Goal: Obtain resource: Obtain resource

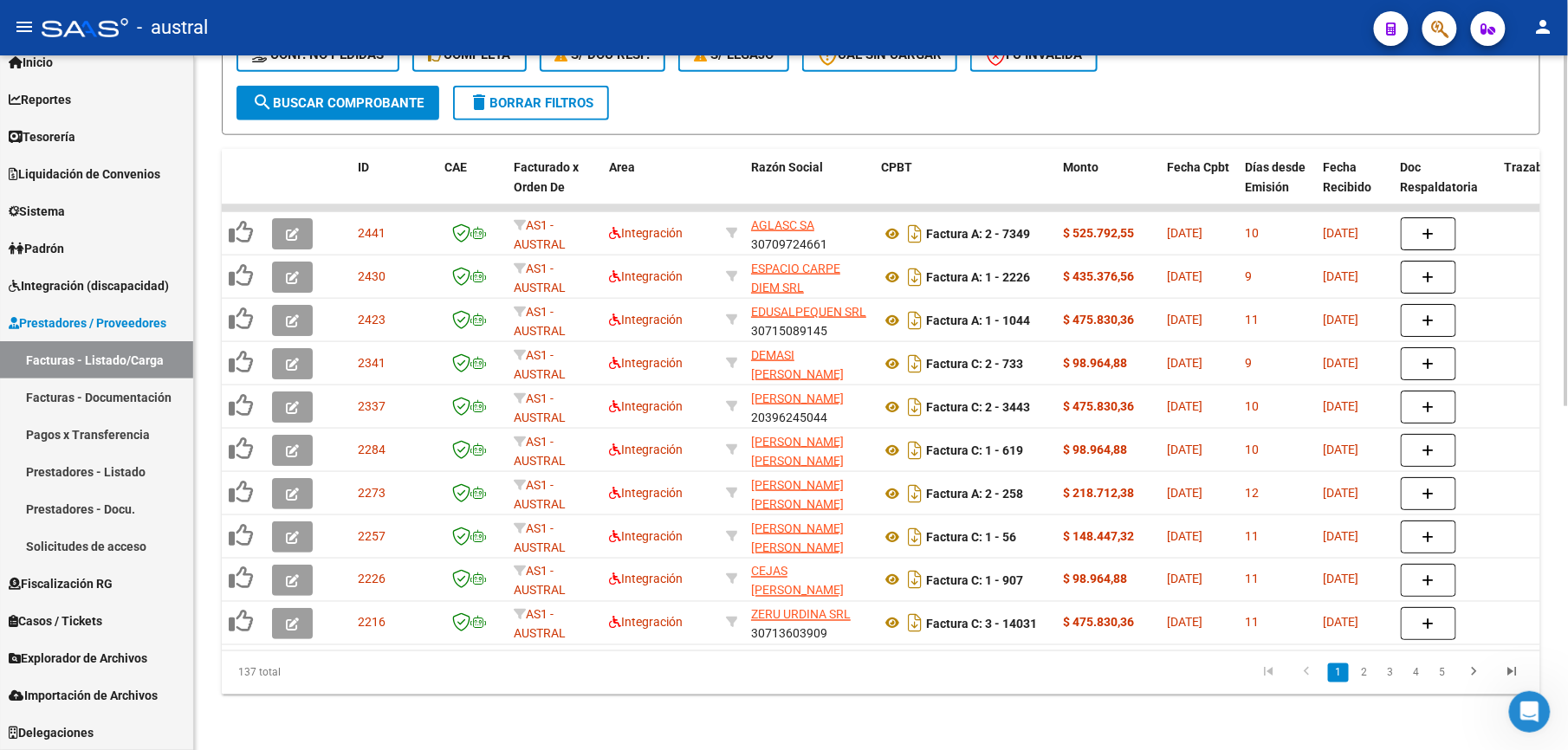
scroll to position [57, 0]
click at [534, 96] on span "delete Borrar Filtros" at bounding box center [531, 104] width 125 height 16
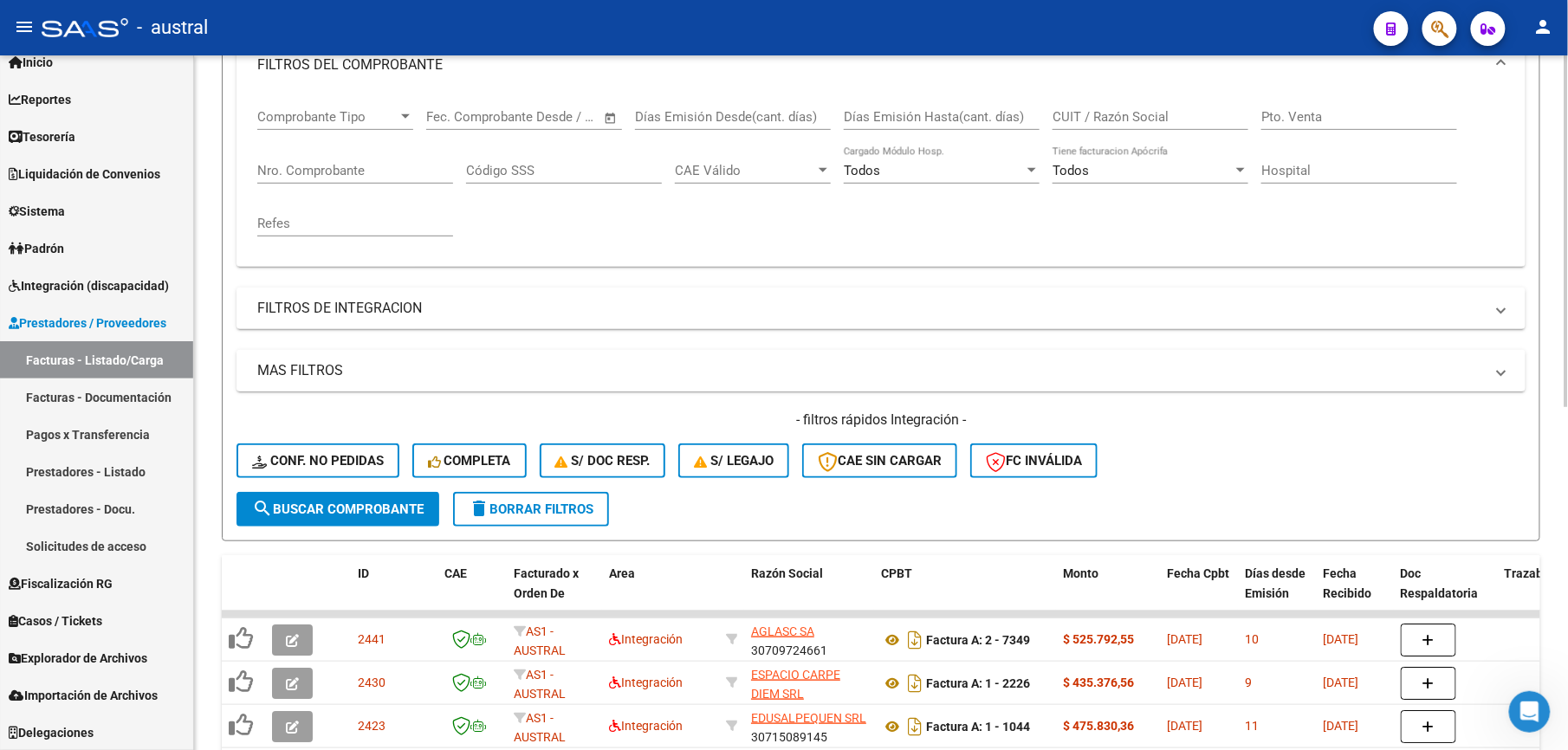
scroll to position [680, 0]
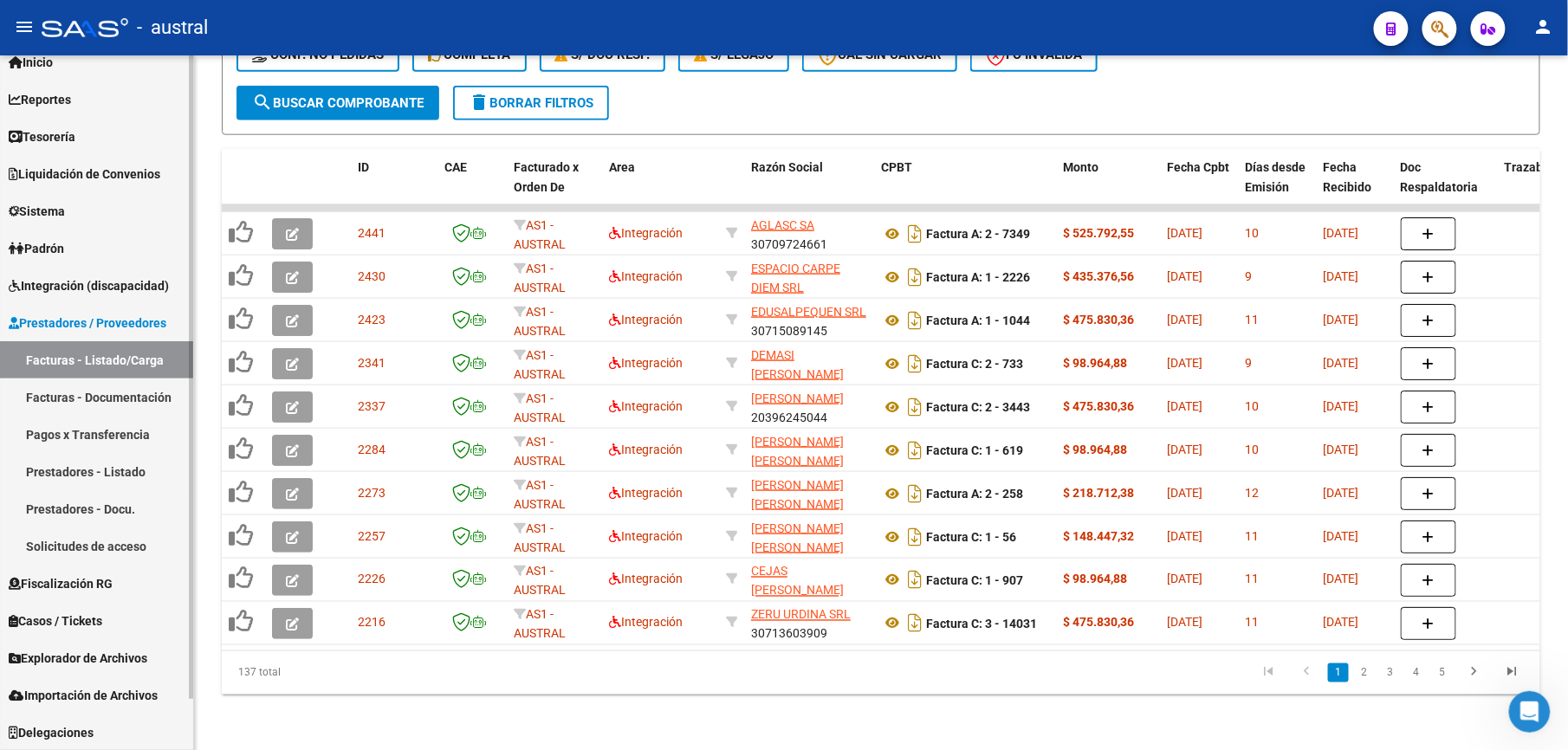
click at [73, 349] on link "Facturas - Listado/Carga" at bounding box center [97, 360] width 193 height 37
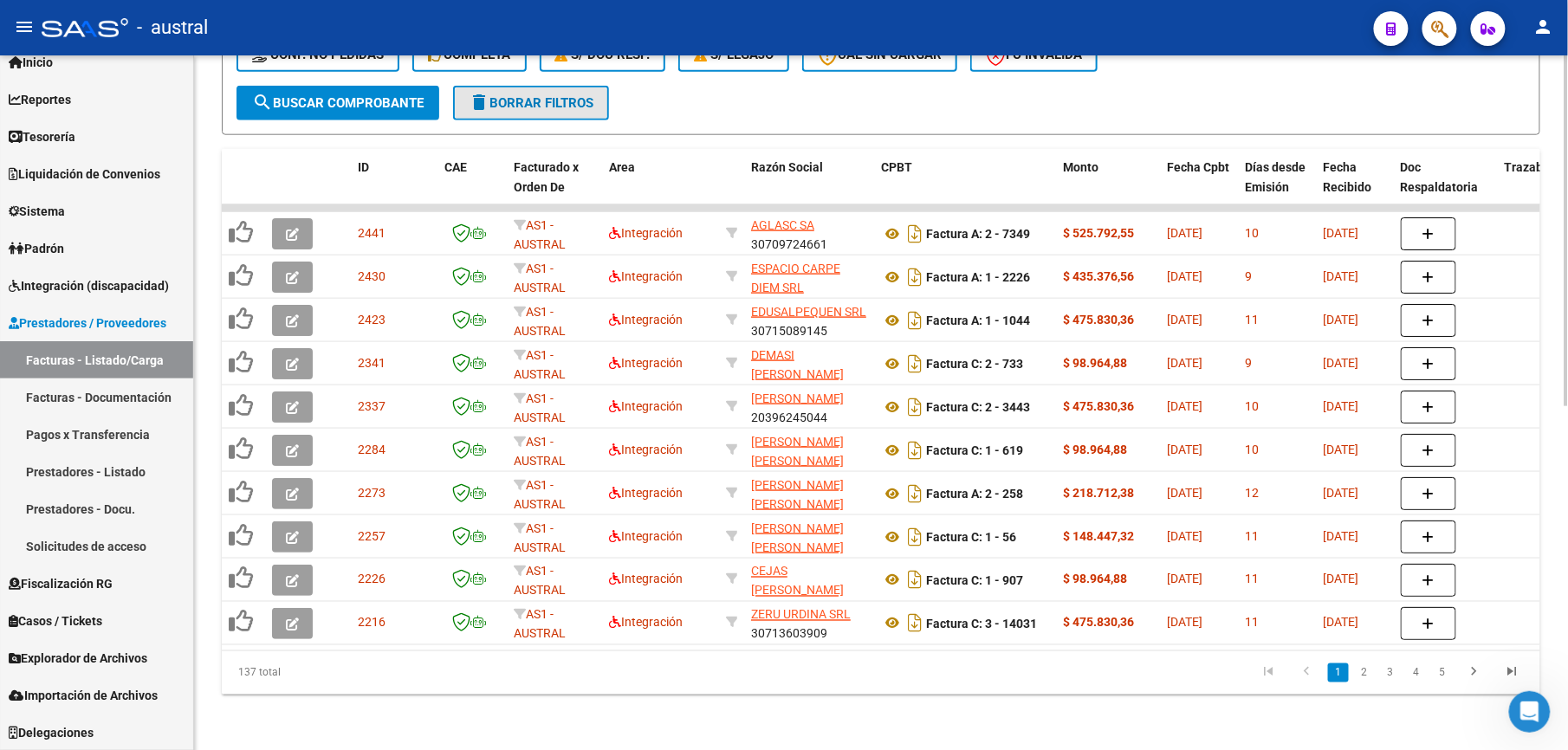
click at [530, 96] on button "delete Borrar Filtros" at bounding box center [531, 103] width 156 height 34
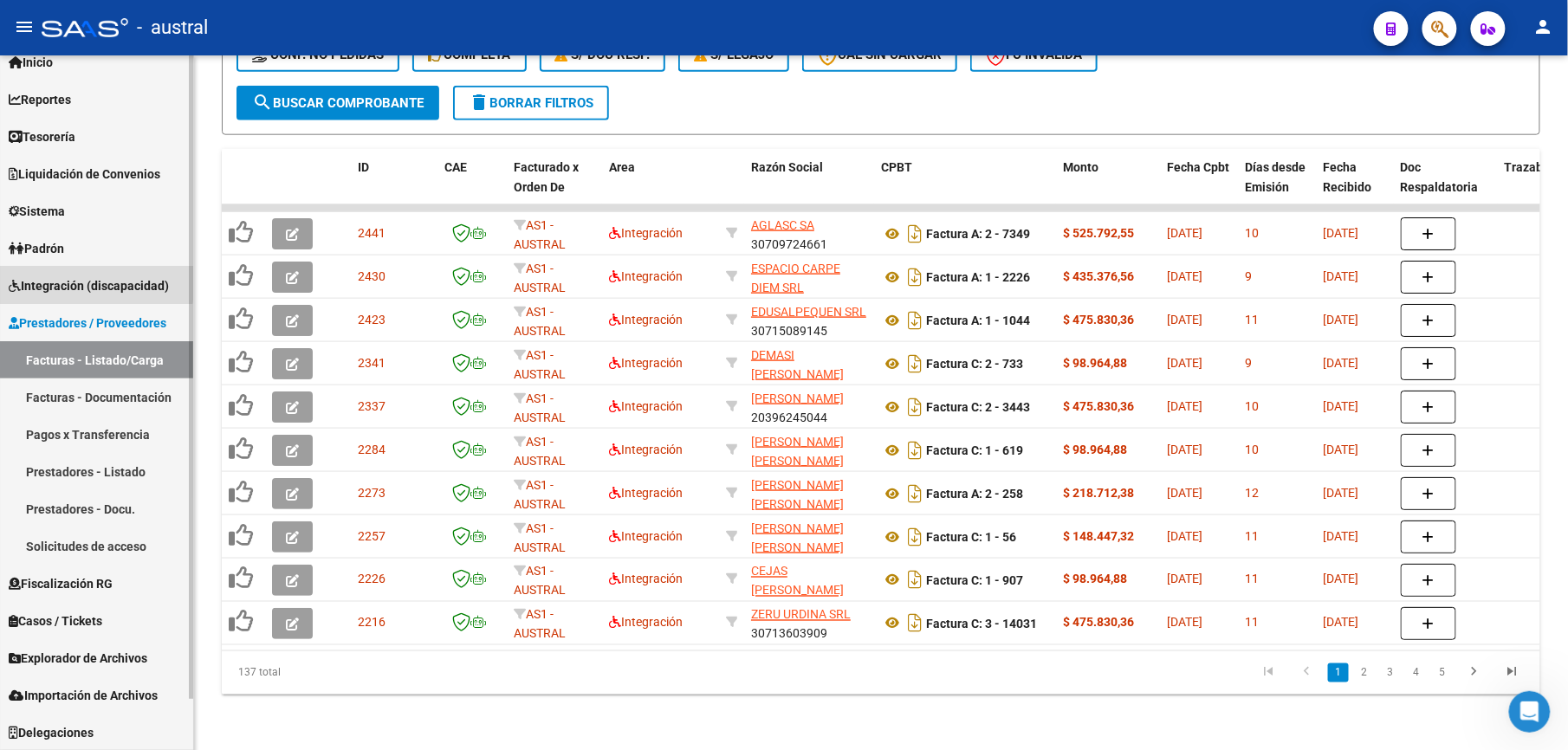
click at [77, 281] on span "Integración (discapacidad)" at bounding box center [89, 286] width 160 height 20
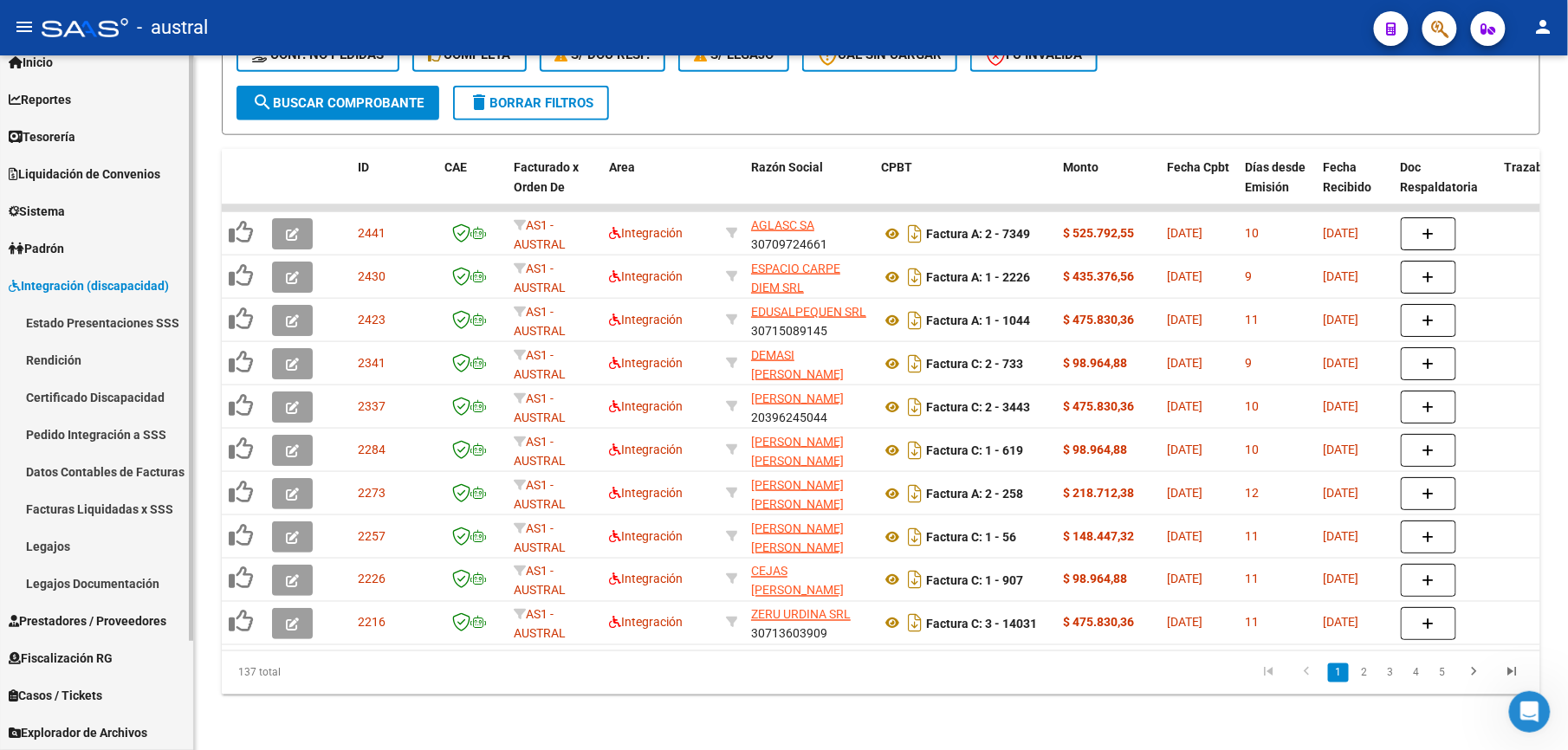
click at [109, 435] on link "Pedido Integración a SSS" at bounding box center [97, 435] width 193 height 37
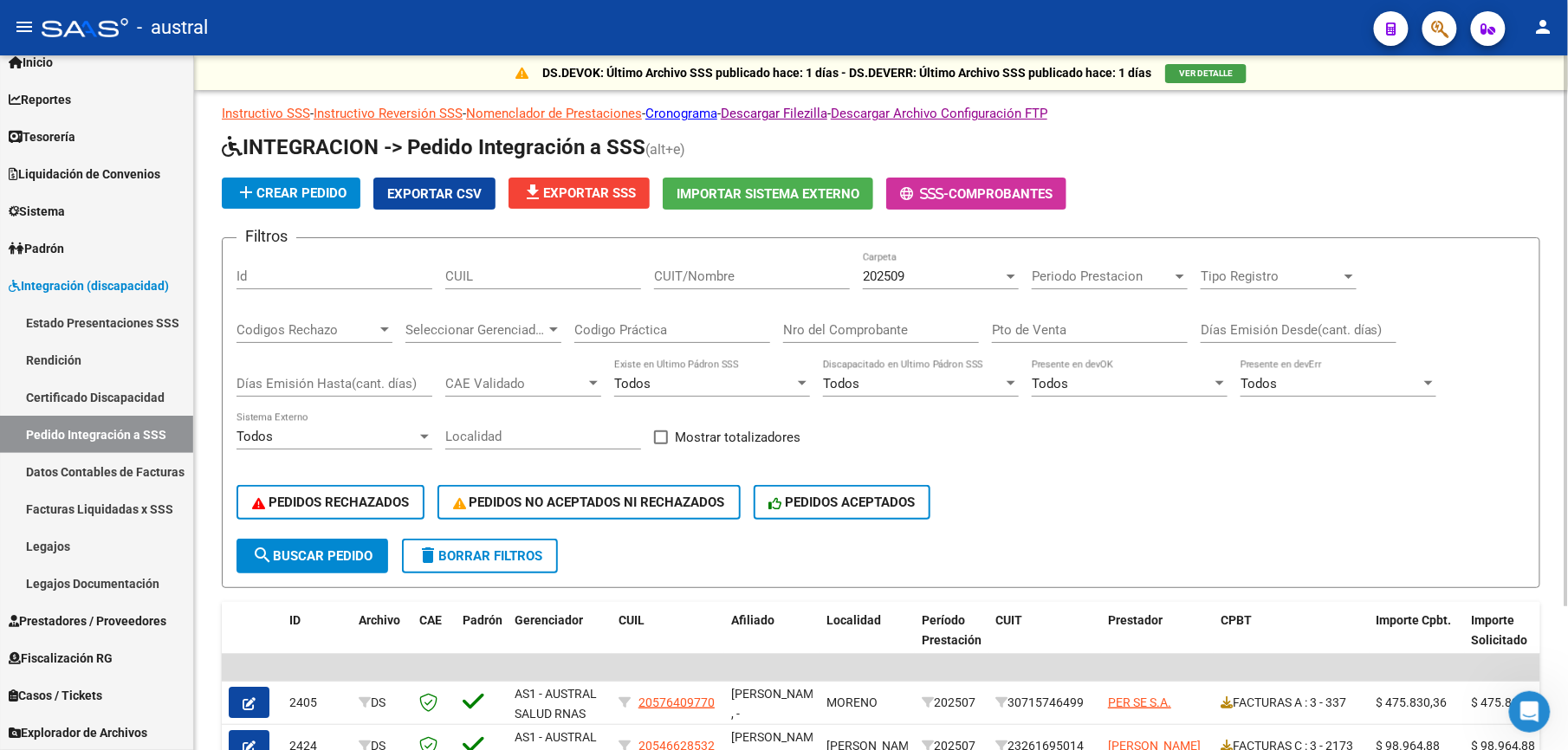
click at [497, 562] on span "delete Borrar Filtros" at bounding box center [480, 557] width 125 height 16
click at [888, 272] on span "202509" at bounding box center [884, 276] width 42 height 16
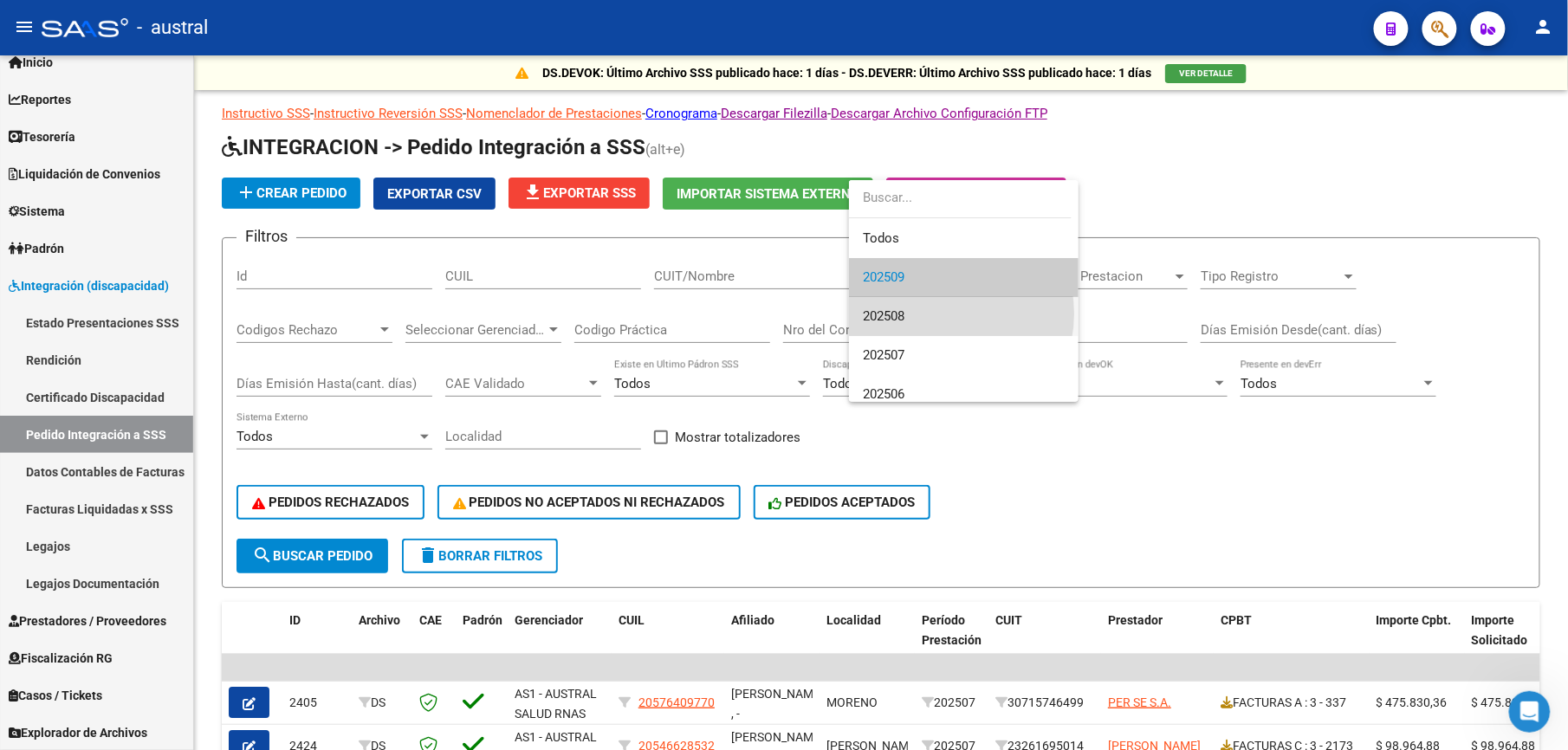
click at [939, 313] on span "202508" at bounding box center [964, 316] width 202 height 39
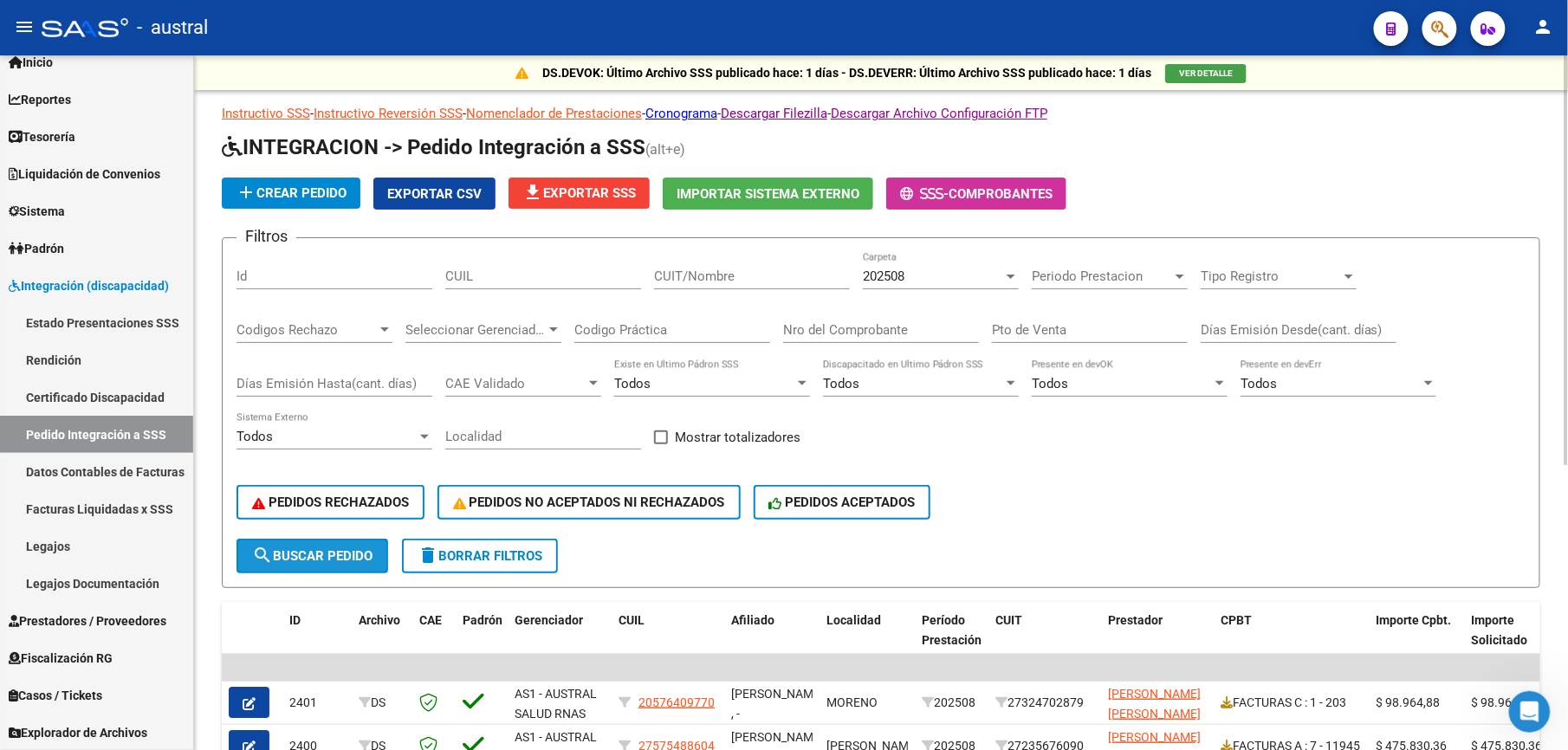
click at [367, 563] on button "search Buscar Pedido" at bounding box center [311, 556] width 151 height 34
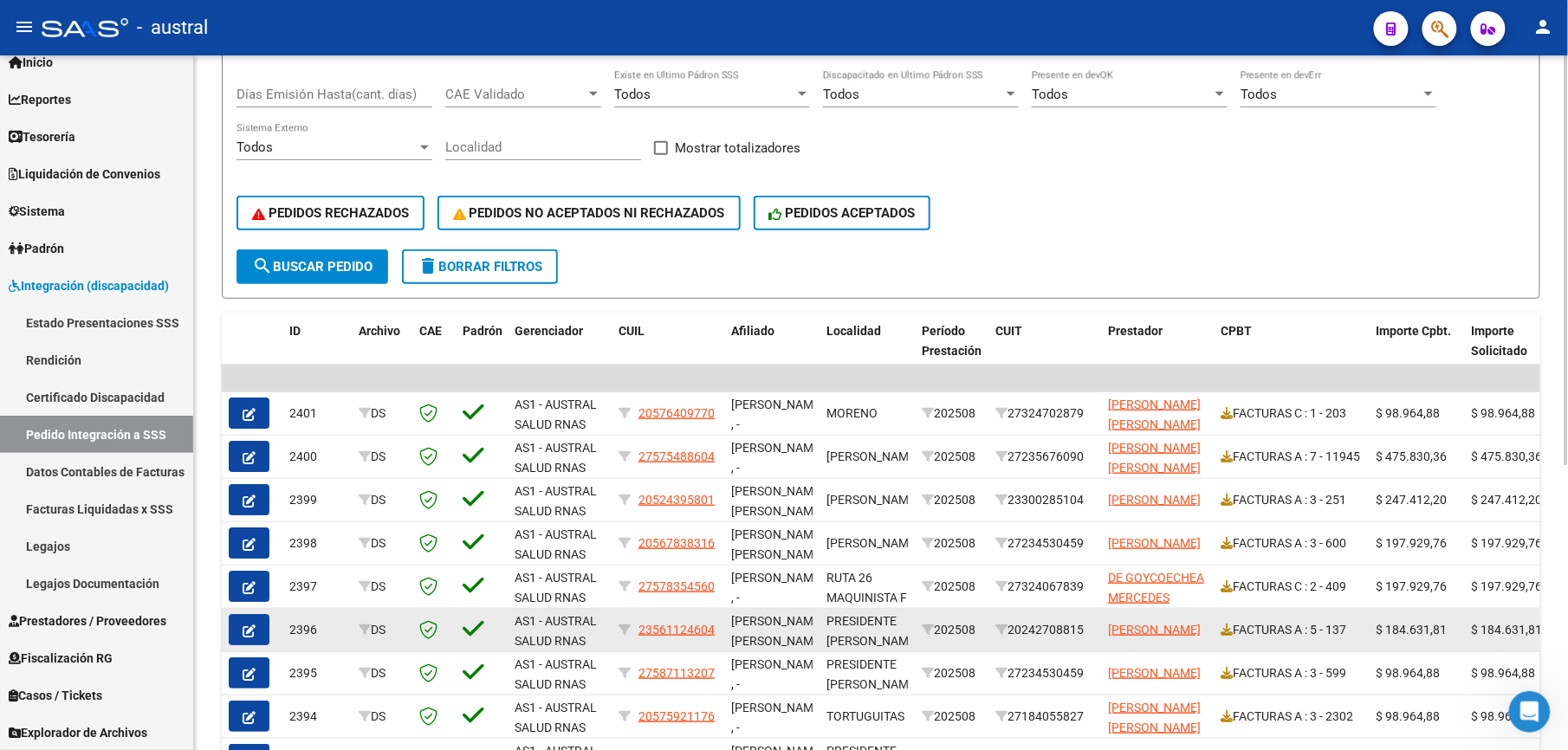
scroll to position [24, 0]
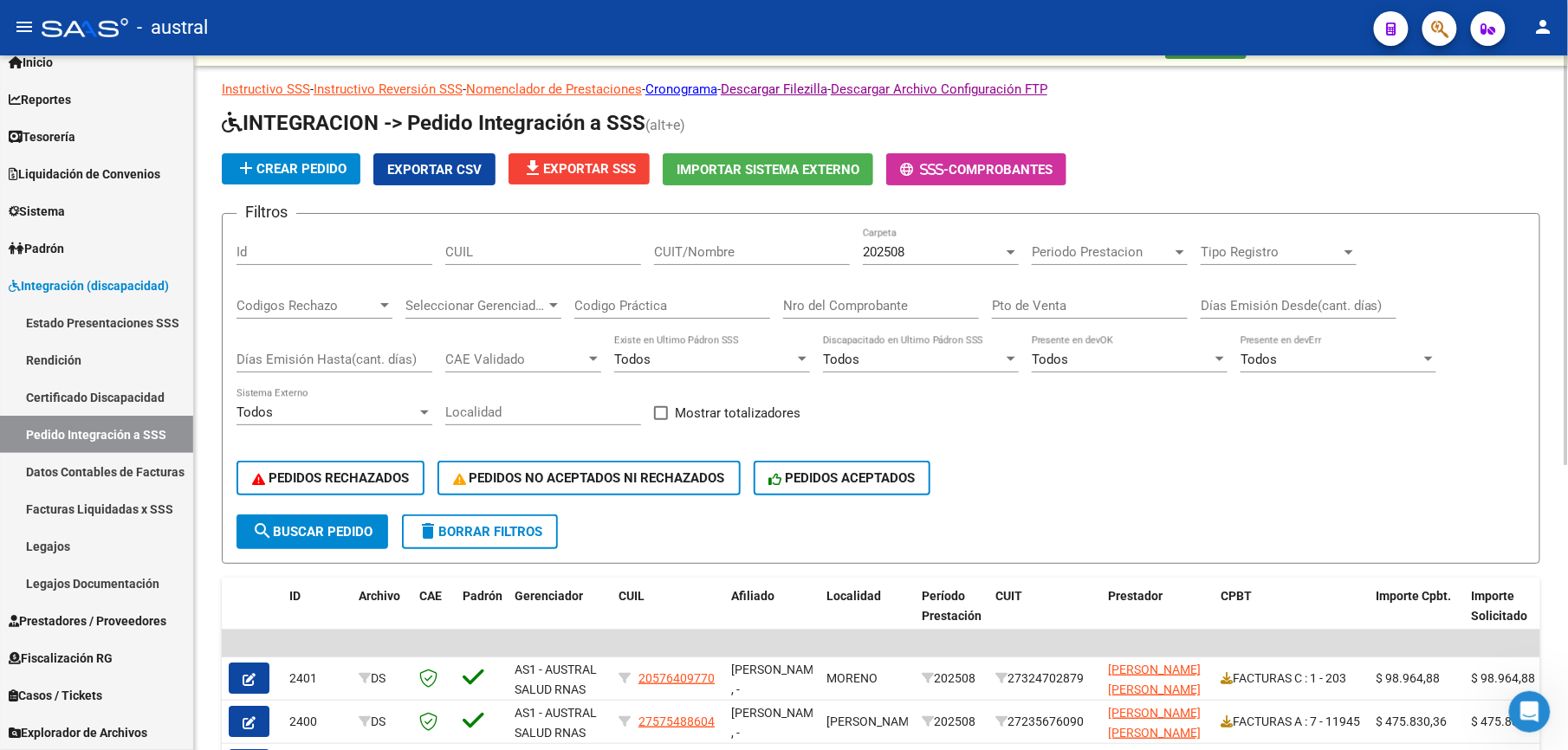
click at [575, 159] on button "file_download Exportar SSS" at bounding box center [579, 169] width 142 height 31
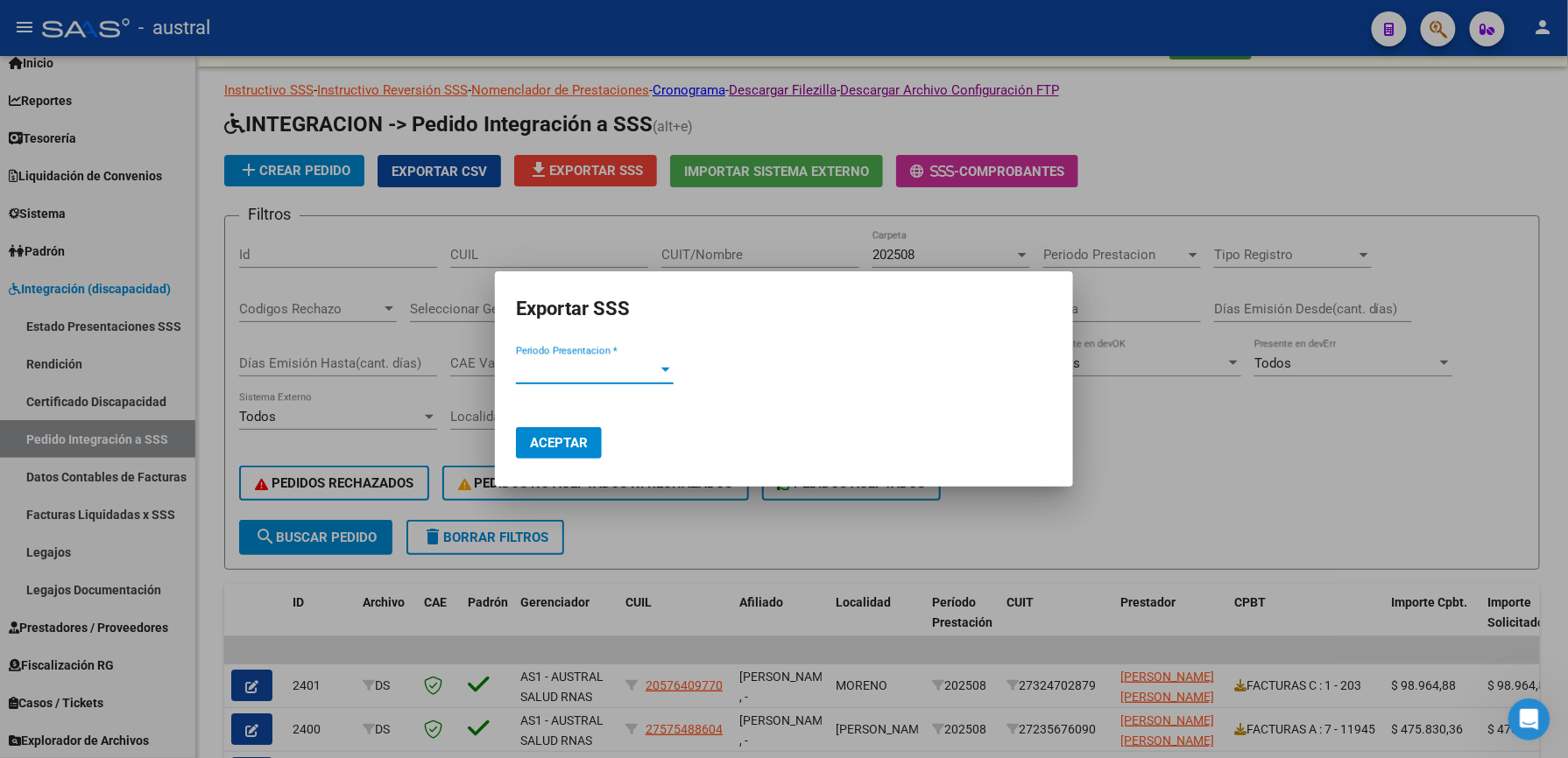
click at [563, 365] on span "Periodo Presentacion *" at bounding box center [588, 370] width 142 height 16
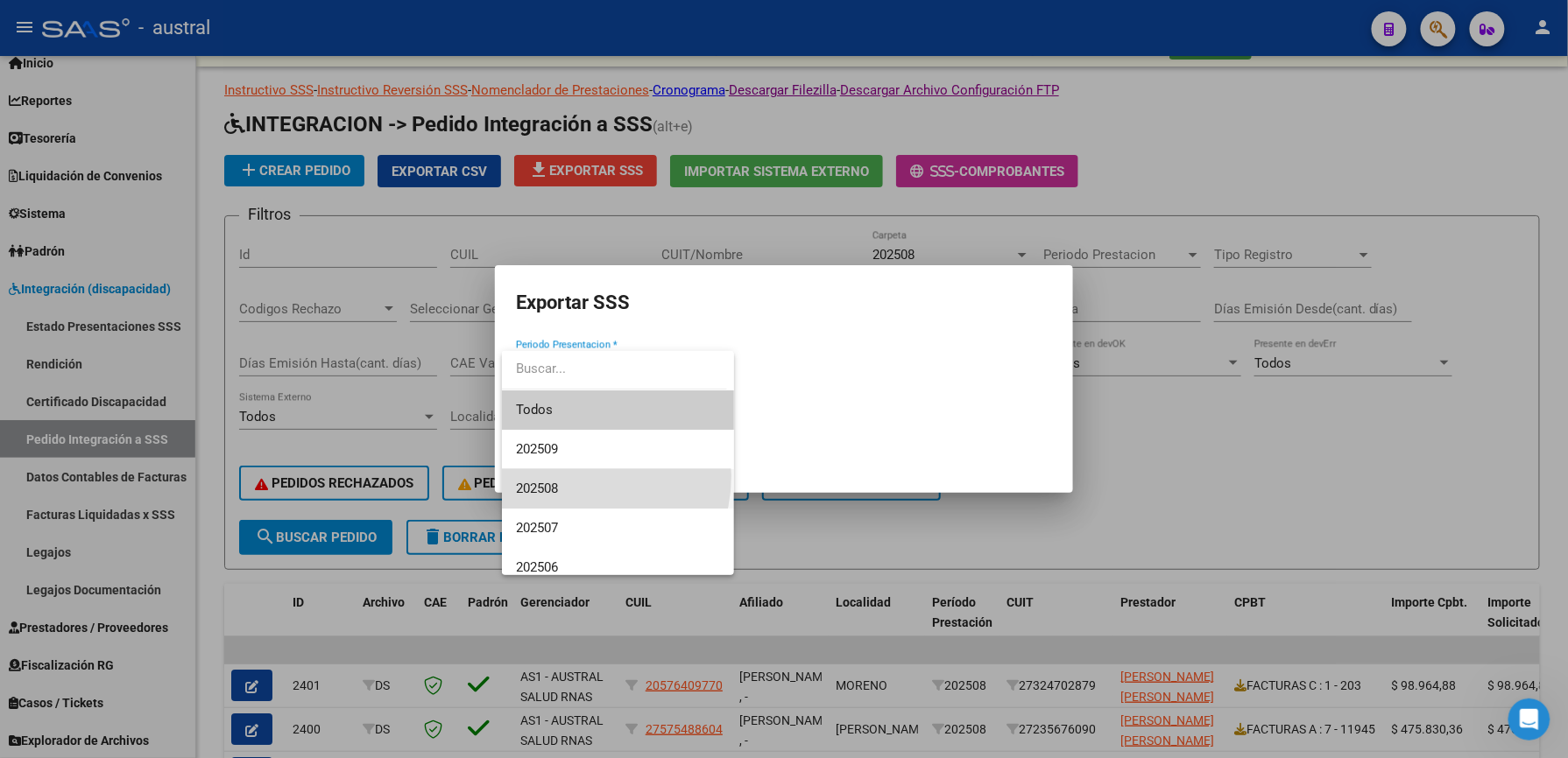
click at [579, 477] on span "202508" at bounding box center [618, 490] width 204 height 39
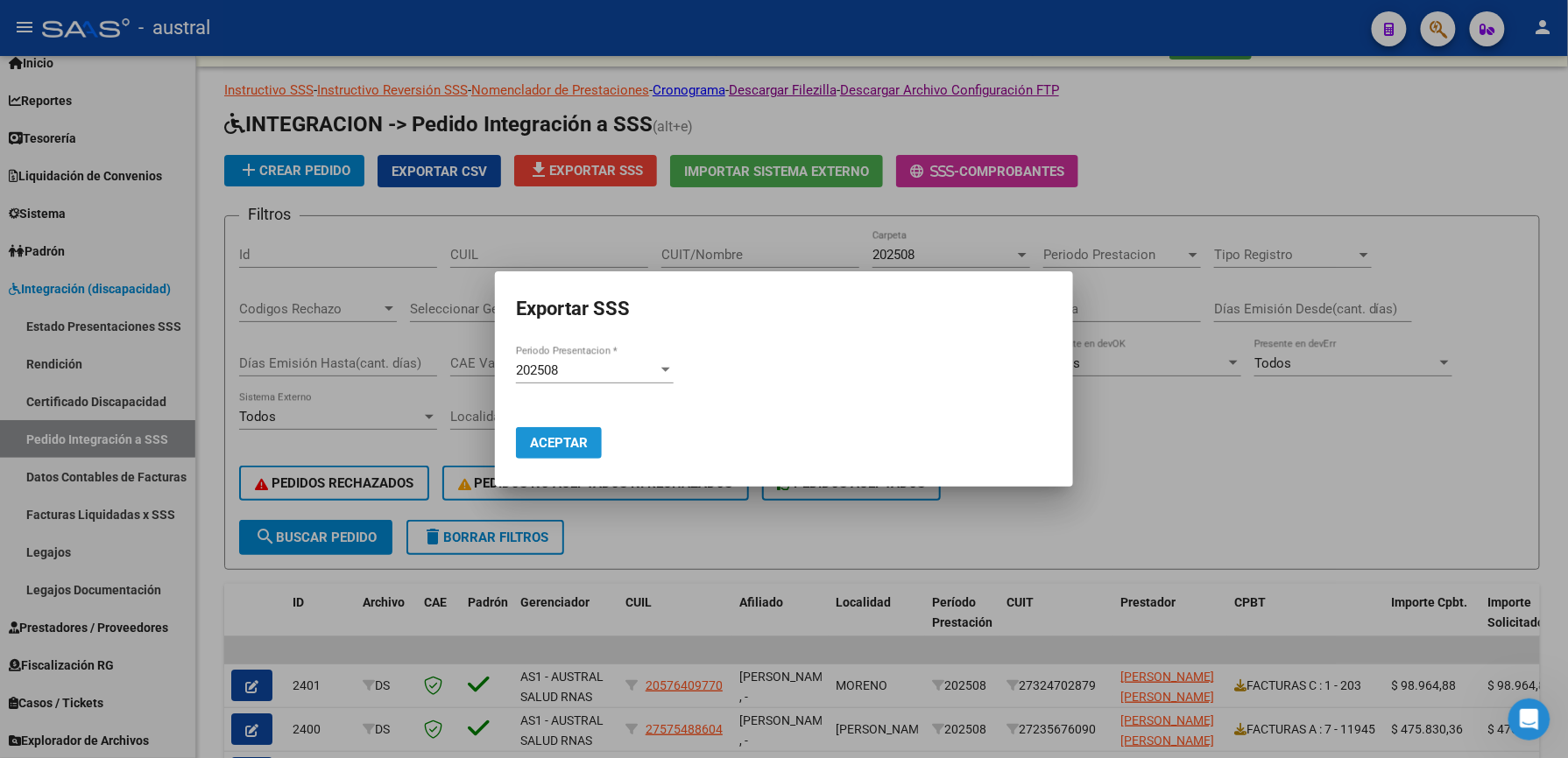
click at [552, 443] on span "Aceptar" at bounding box center [559, 443] width 58 height 16
click at [758, 432] on mat-dialog-actions "Aceptar" at bounding box center [784, 432] width 536 height 66
click at [1196, 448] on div at bounding box center [784, 379] width 1568 height 758
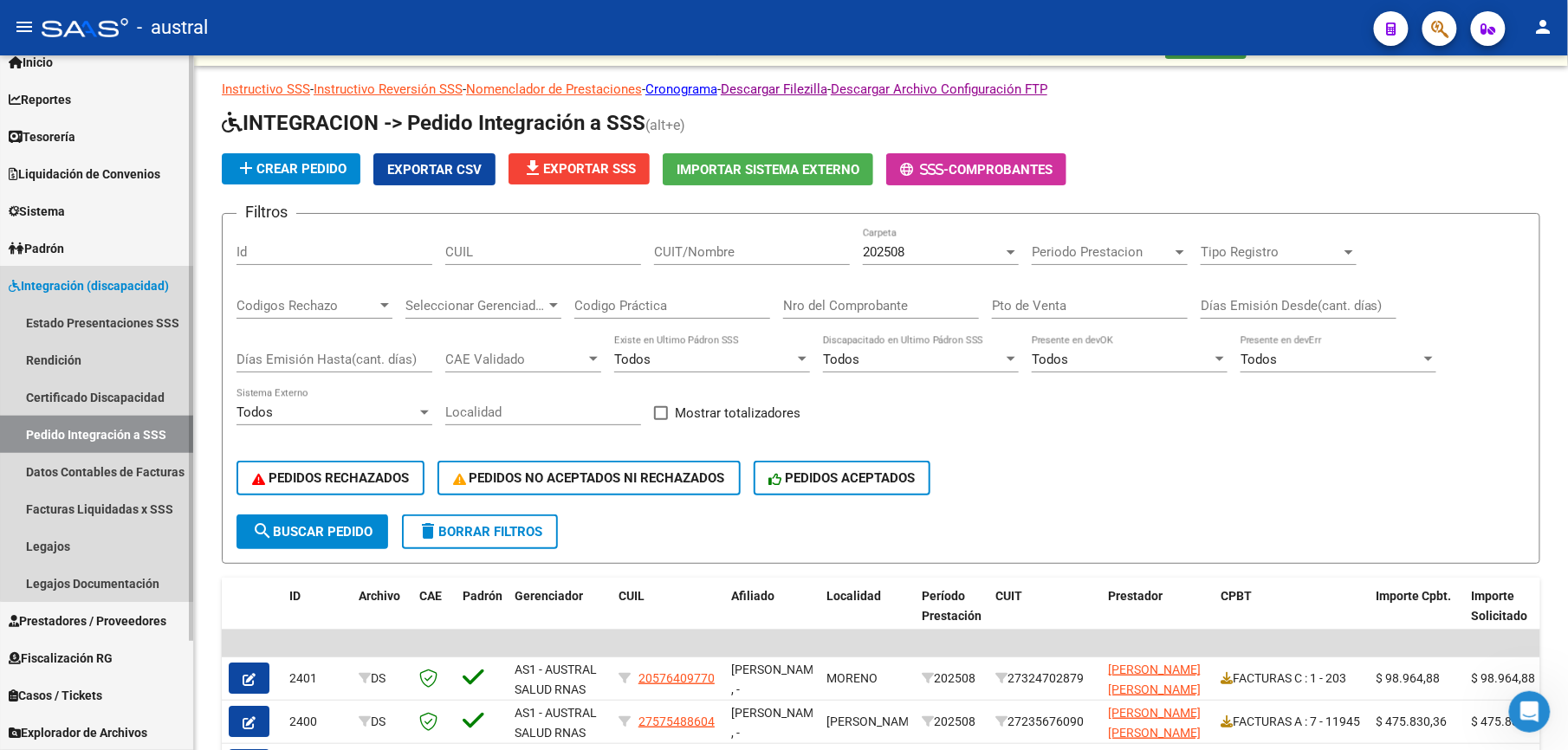
click at [121, 430] on link "Pedido Integración a SSS" at bounding box center [97, 435] width 193 height 37
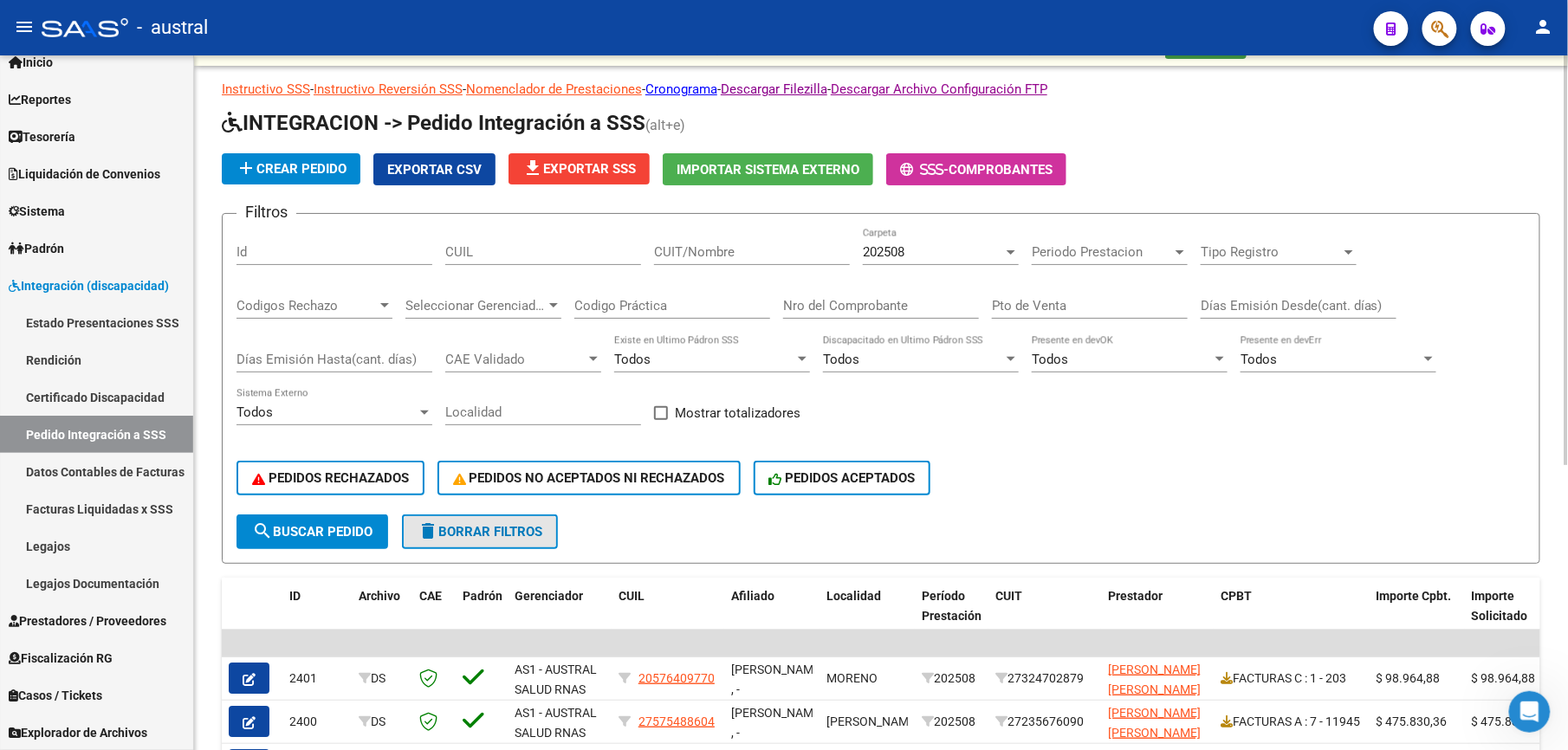
click at [496, 528] on span "delete Borrar Filtros" at bounding box center [480, 532] width 125 height 16
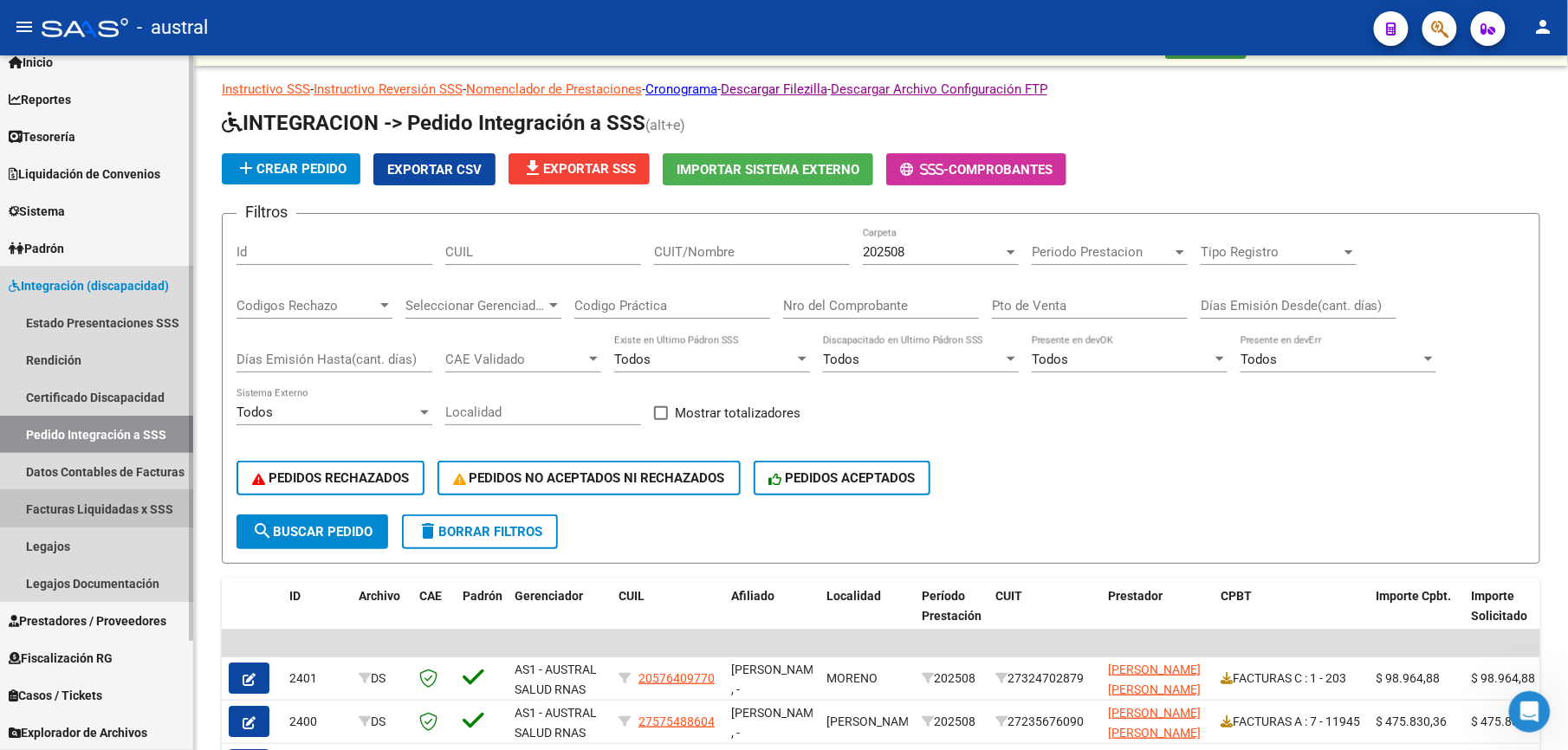
click at [105, 497] on link "Facturas Liquidadas x SSS" at bounding box center [97, 509] width 193 height 37
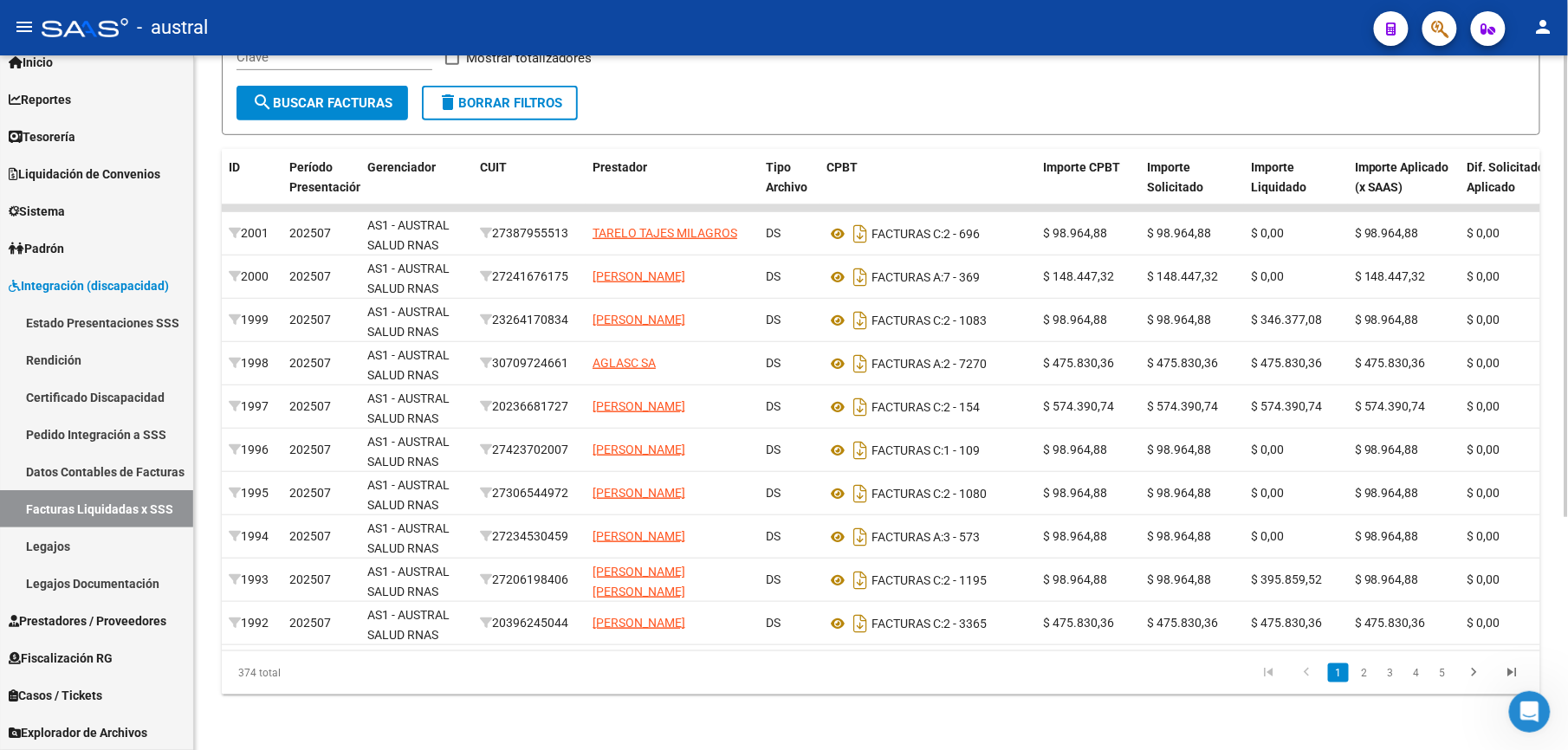
scroll to position [0, 125]
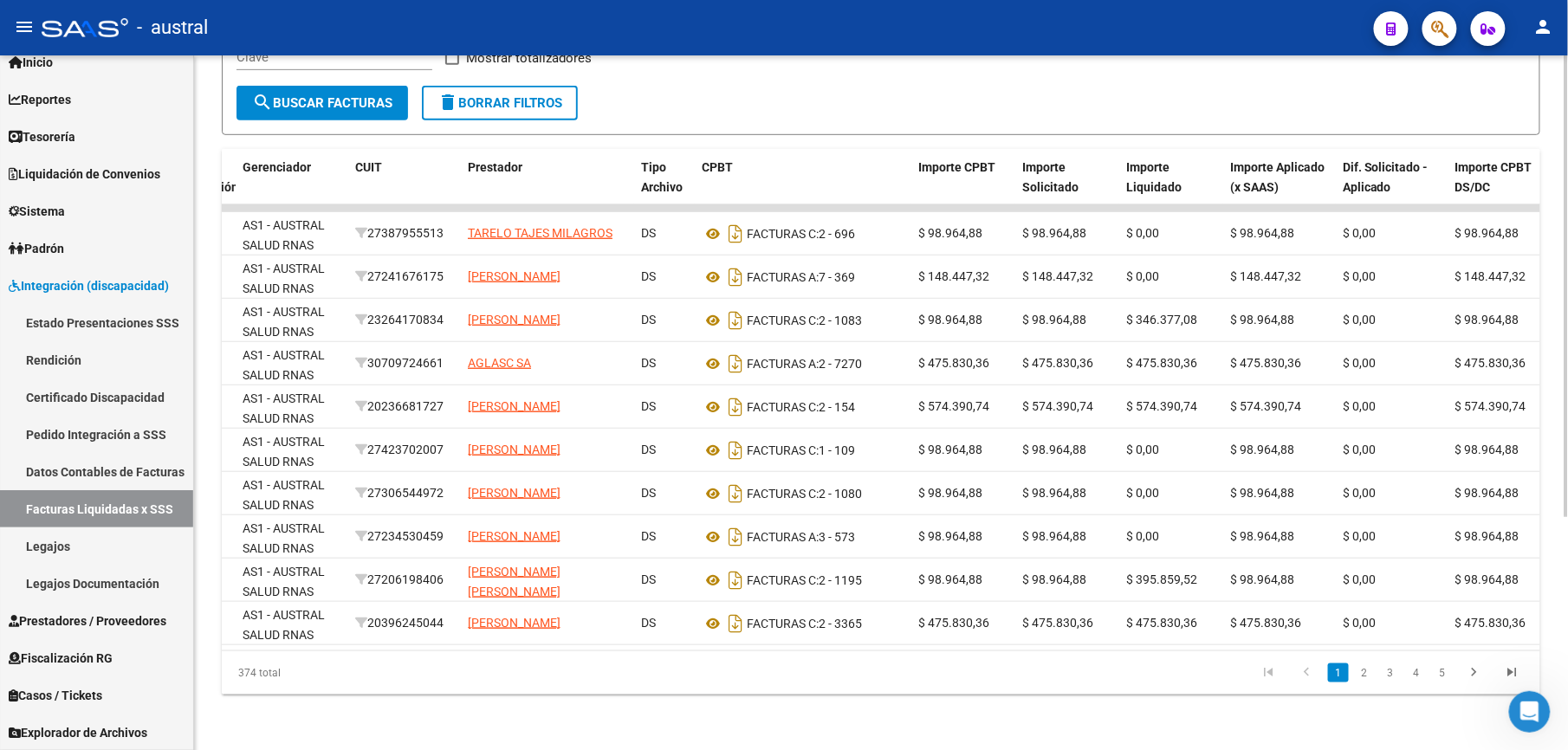
click at [528, 96] on span "delete Borrar Filtros" at bounding box center [500, 104] width 125 height 16
